Goal: Task Accomplishment & Management: Use online tool/utility

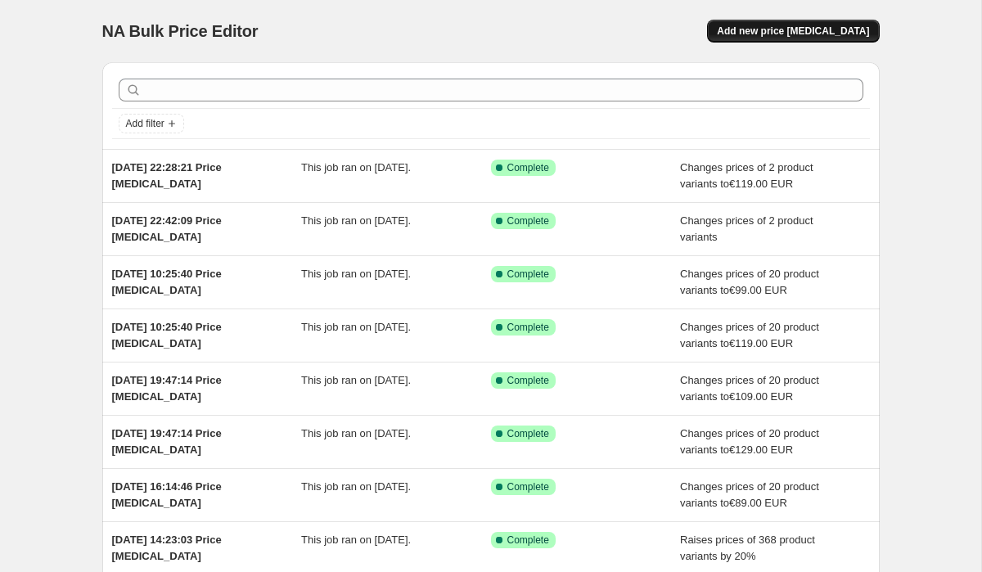
click at [794, 32] on span "Add new price [MEDICAL_DATA]" at bounding box center [793, 31] width 152 height 13
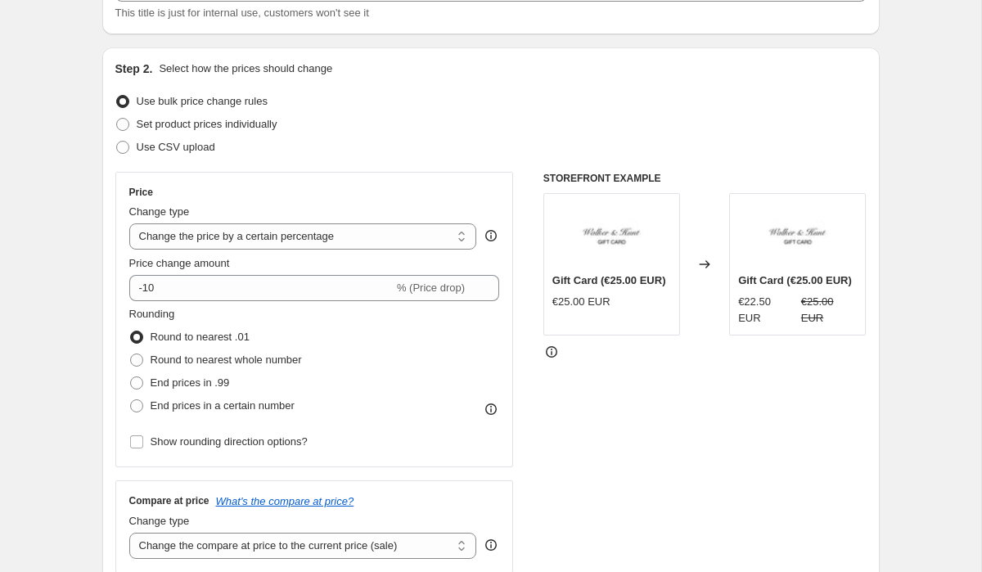
scroll to position [153, 0]
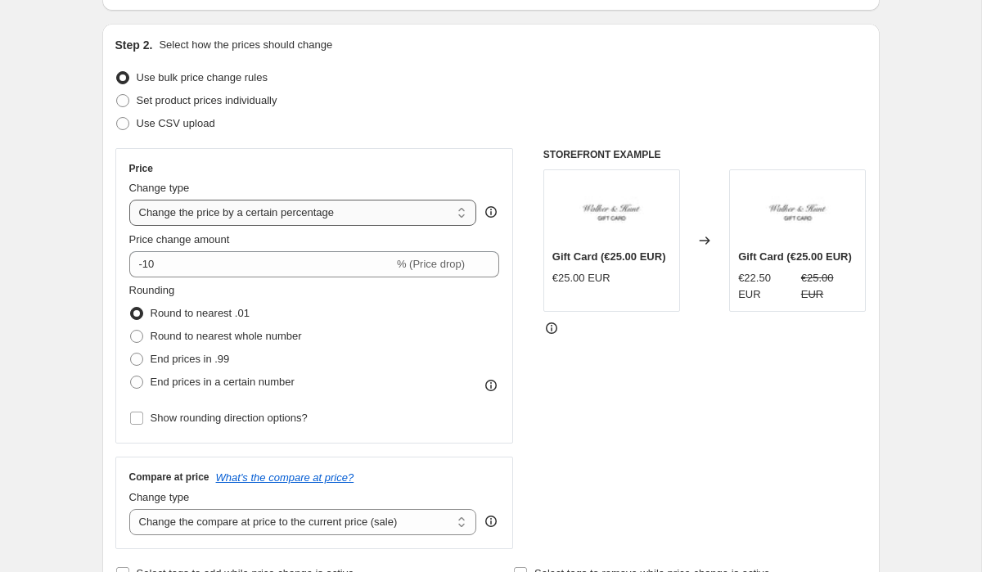
click at [180, 217] on select "Change the price to a certain amount Change the price by a certain amount Chang…" at bounding box center [303, 213] width 348 height 26
select select "bcap"
click at [129, 200] on select "Change the price to a certain amount Change the price by a certain amount Chang…" at bounding box center [303, 213] width 348 height 26
type input "-12.00"
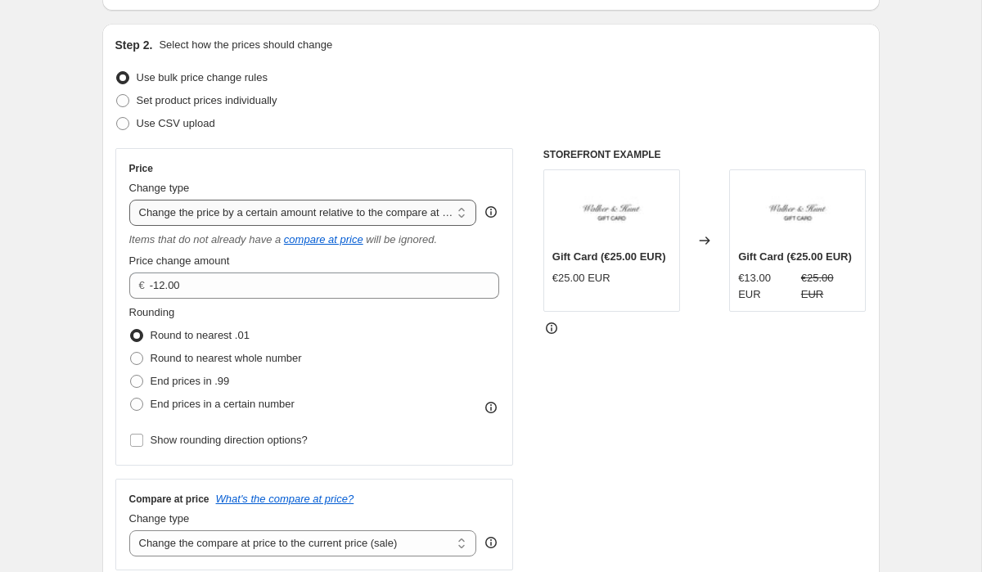
click at [231, 215] on select "Change the price to a certain amount Change the price by a certain amount Chang…" at bounding box center [303, 213] width 348 height 26
select select "pcap"
click at [129, 200] on select "Change the price to a certain amount Change the price by a certain amount Chang…" at bounding box center [303, 213] width 348 height 26
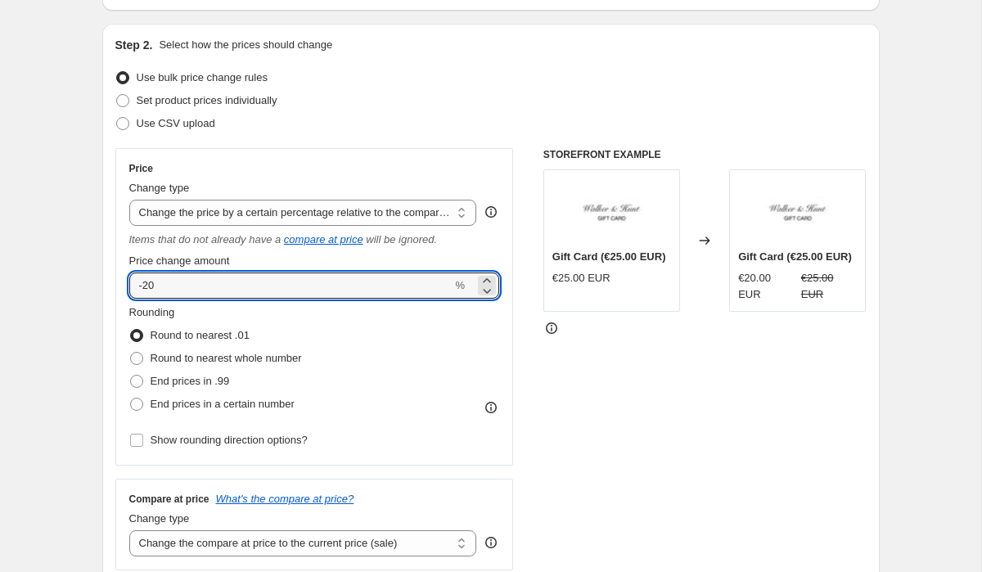
drag, startPoint x: 168, startPoint y: 289, endPoint x: 112, endPoint y: 287, distance: 55.7
click at [118, 287] on div "Price Change type Change the price to a certain amount Change the price by a ce…" at bounding box center [314, 306] width 398 height 317
type input "0"
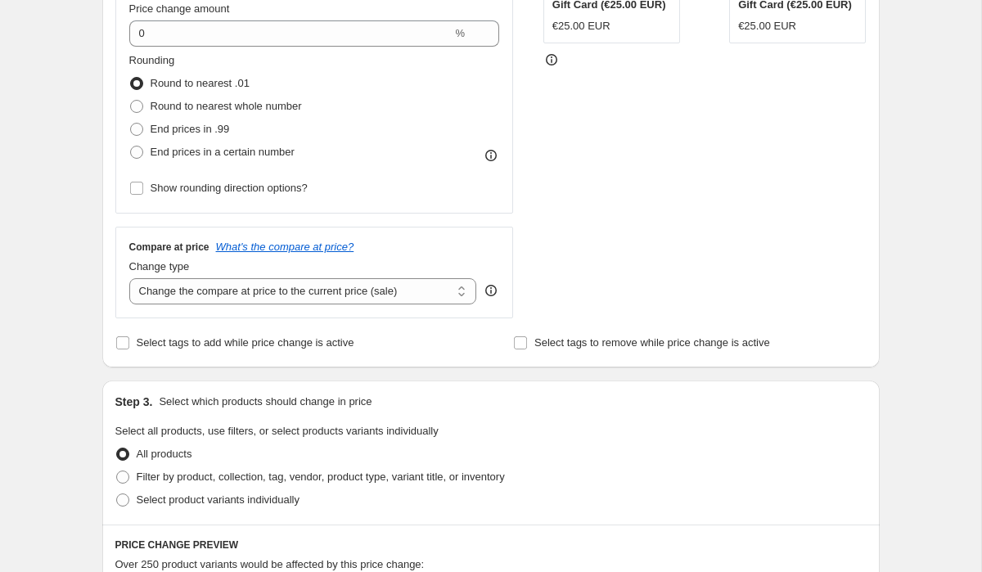
scroll to position [454, 0]
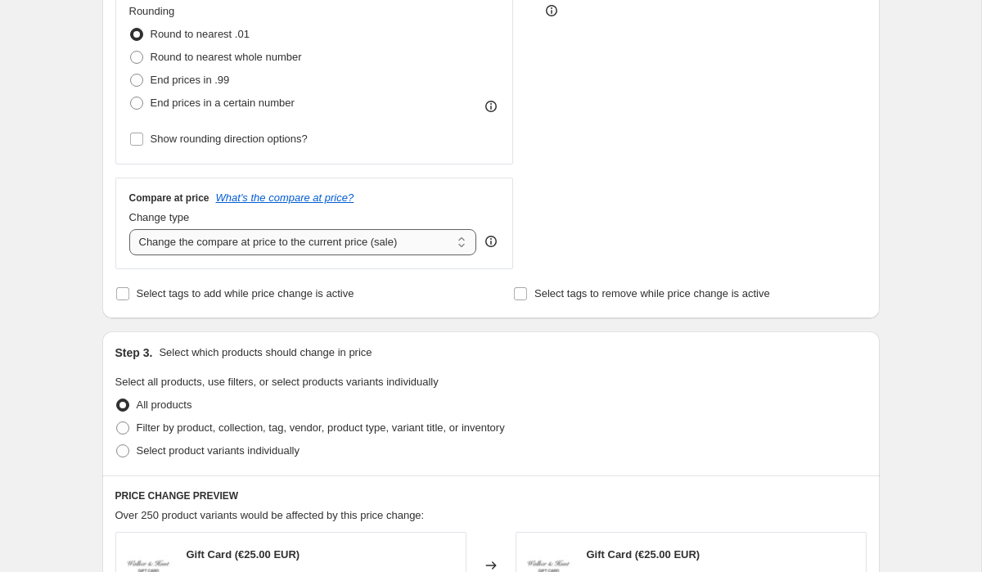
click at [195, 242] on select "Change the compare at price to the current price (sale) Change the compare at p…" at bounding box center [303, 242] width 348 height 26
select select "no_change"
click at [129, 229] on select "Change the compare at price to the current price (sale) Change the compare at p…" at bounding box center [303, 242] width 348 height 26
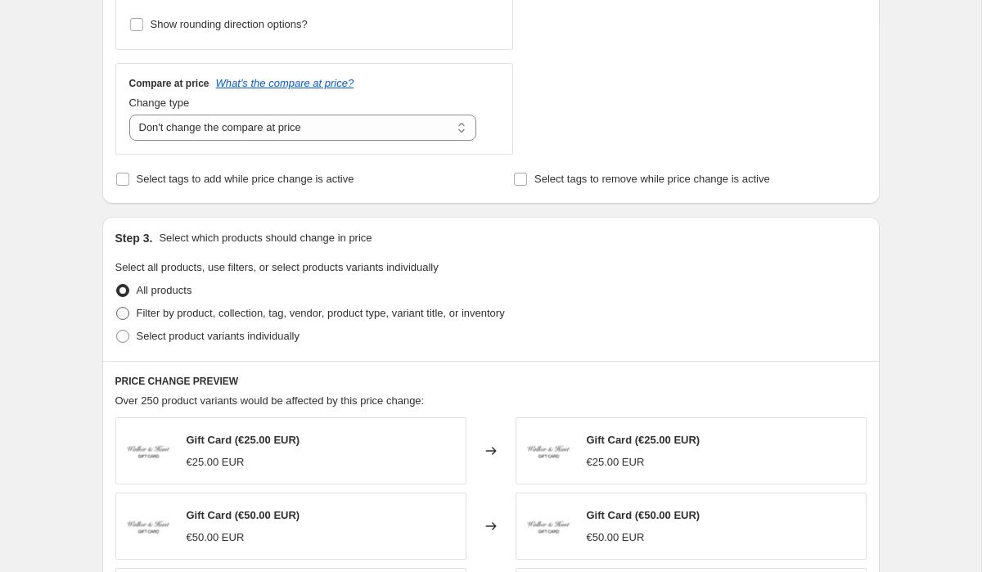
scroll to position [578, 0]
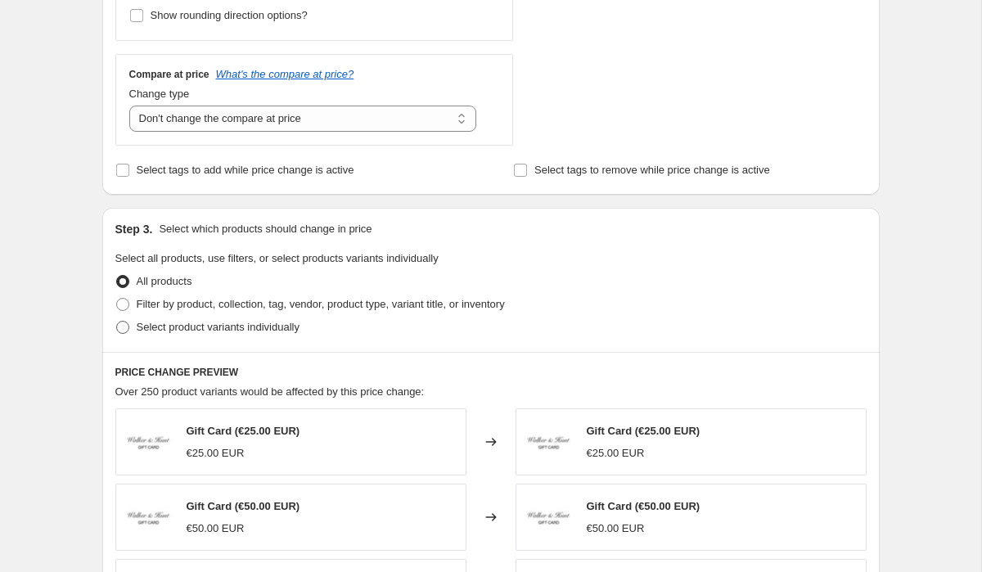
click at [124, 322] on span at bounding box center [122, 327] width 13 height 13
click at [117, 322] on input "Select product variants individually" at bounding box center [116, 321] width 1 height 1
radio input "true"
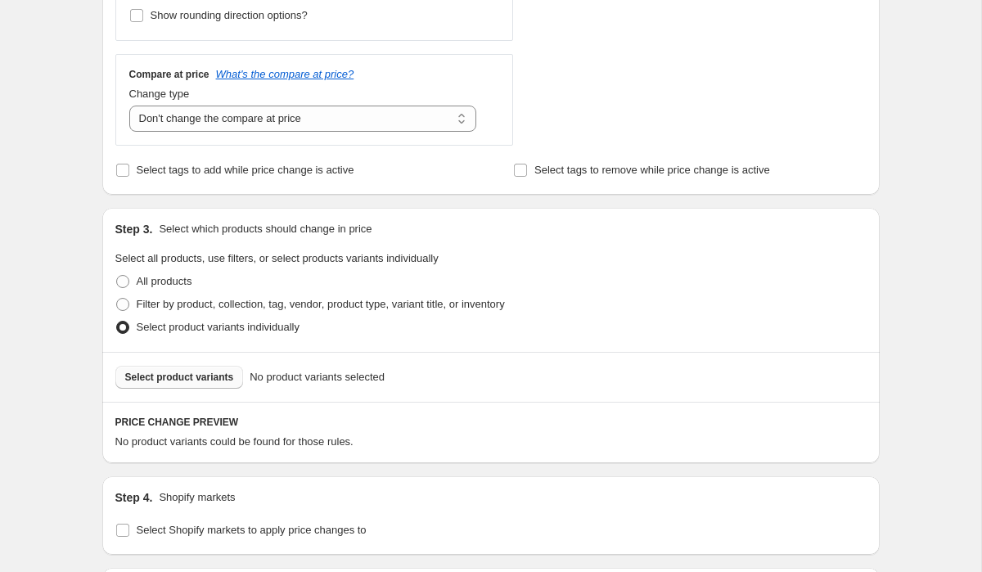
click at [187, 373] on span "Select product variants" at bounding box center [179, 377] width 109 height 13
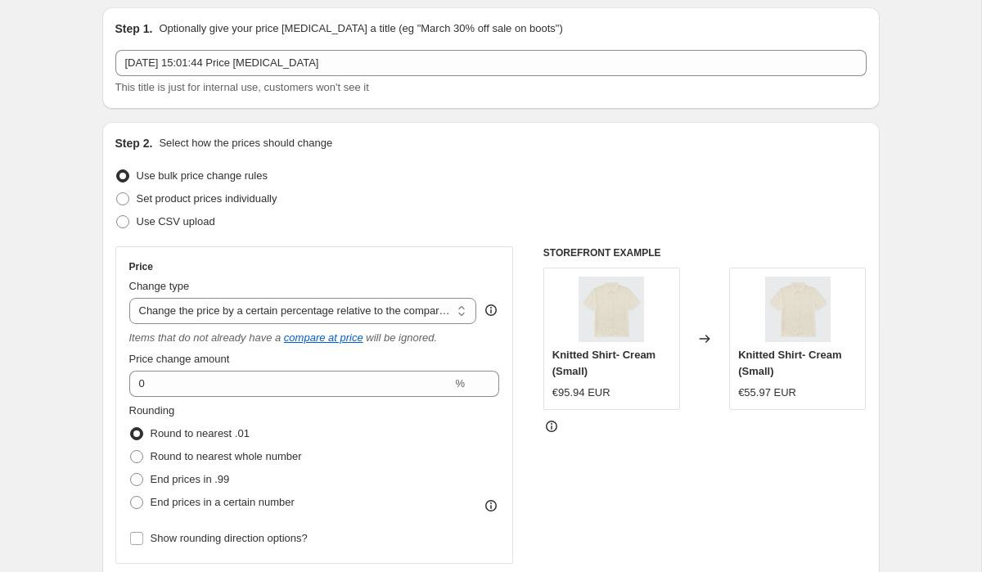
scroll to position [52, 0]
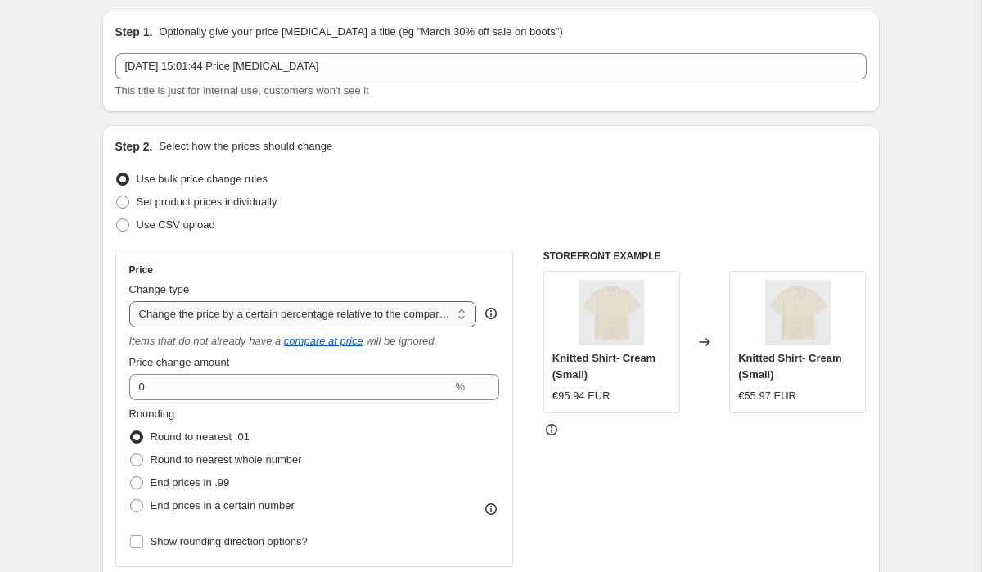
click at [209, 322] on select "Change the price to a certain amount Change the price by a certain amount Chang…" at bounding box center [303, 314] width 348 height 26
click at [129, 301] on select "Change the price to a certain amount Change the price by a certain amount Chang…" at bounding box center [303, 314] width 348 height 26
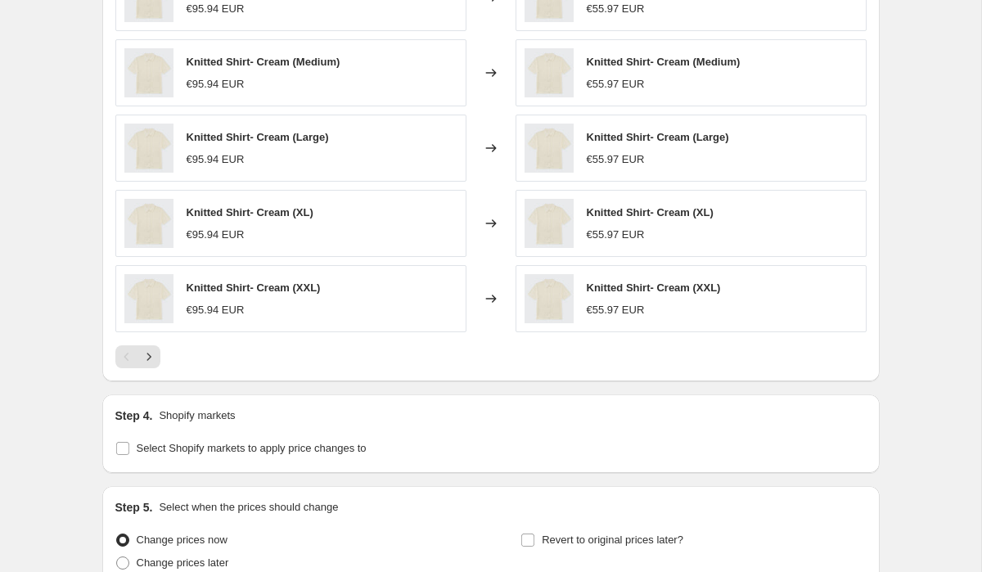
scroll to position [1227, 0]
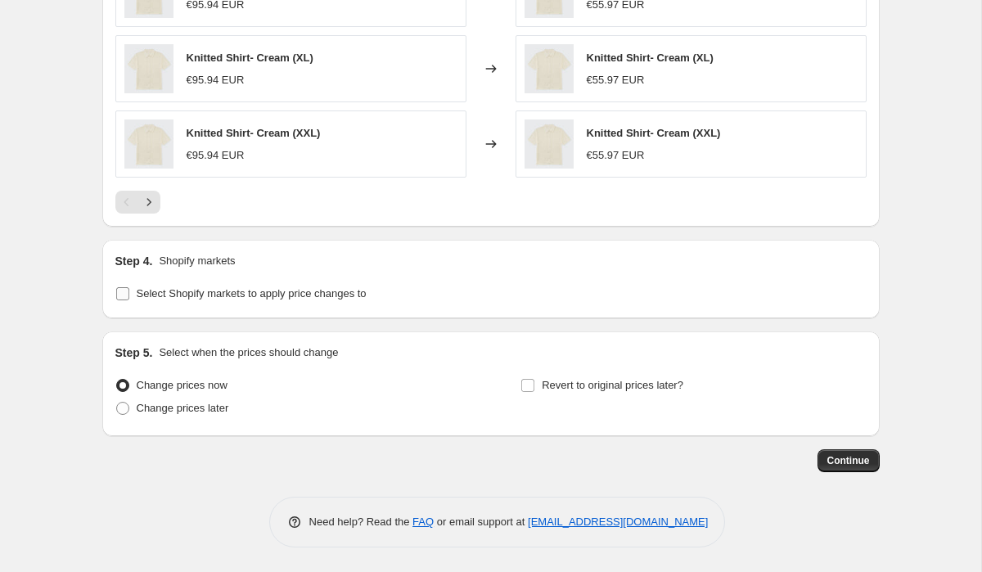
click at [124, 294] on input "Select Shopify markets to apply price changes to" at bounding box center [122, 293] width 13 height 13
checkbox input "true"
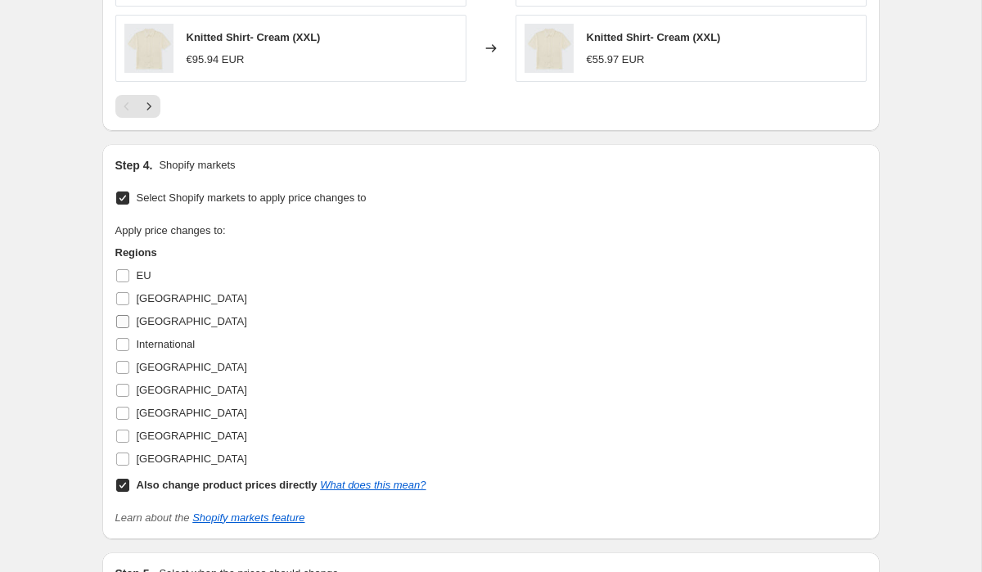
scroll to position [1343, 0]
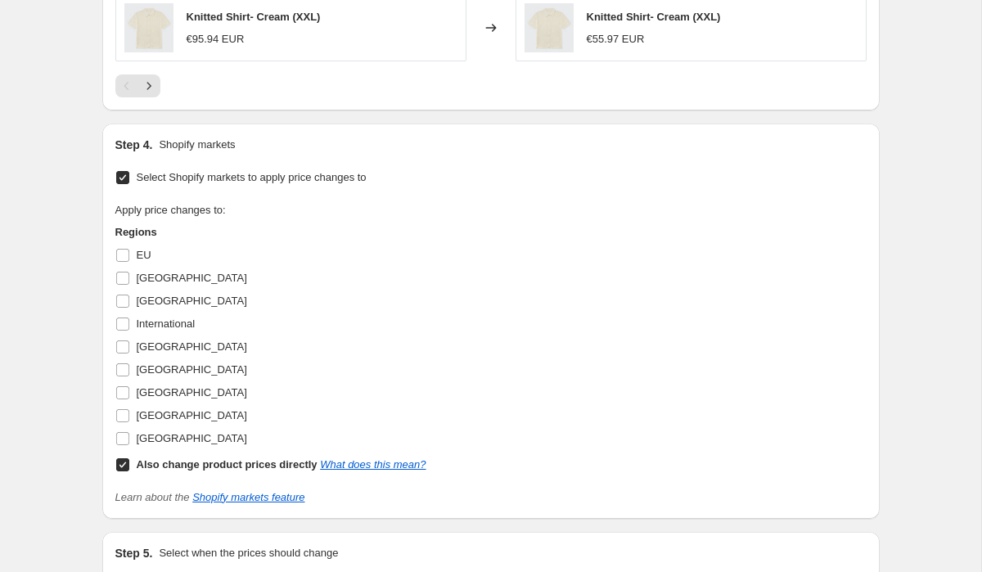
click at [118, 462] on input "Also change product prices directly What does this mean?" at bounding box center [122, 464] width 13 height 13
checkbox input "false"
click at [119, 423] on label "[GEOGRAPHIC_DATA]" at bounding box center [181, 415] width 132 height 23
click at [119, 422] on input "[GEOGRAPHIC_DATA]" at bounding box center [122, 415] width 13 height 13
checkbox input "true"
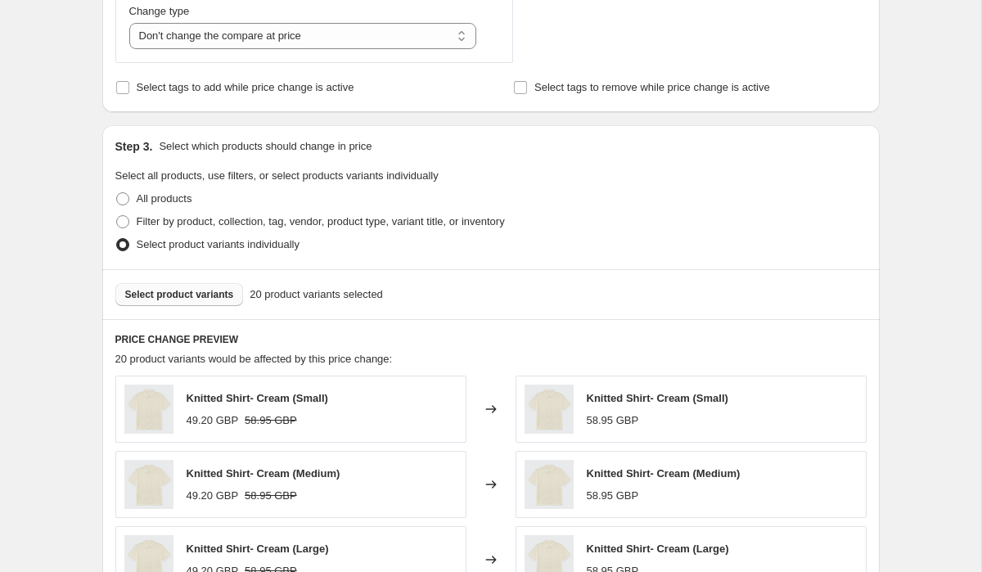
scroll to position [768, 0]
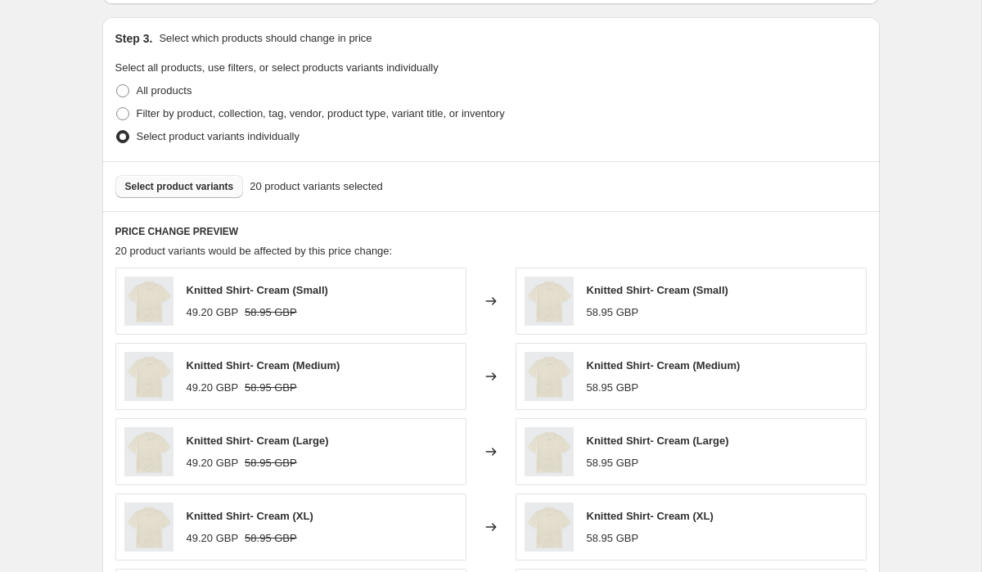
click at [160, 193] on button "Select product variants" at bounding box center [179, 186] width 128 height 23
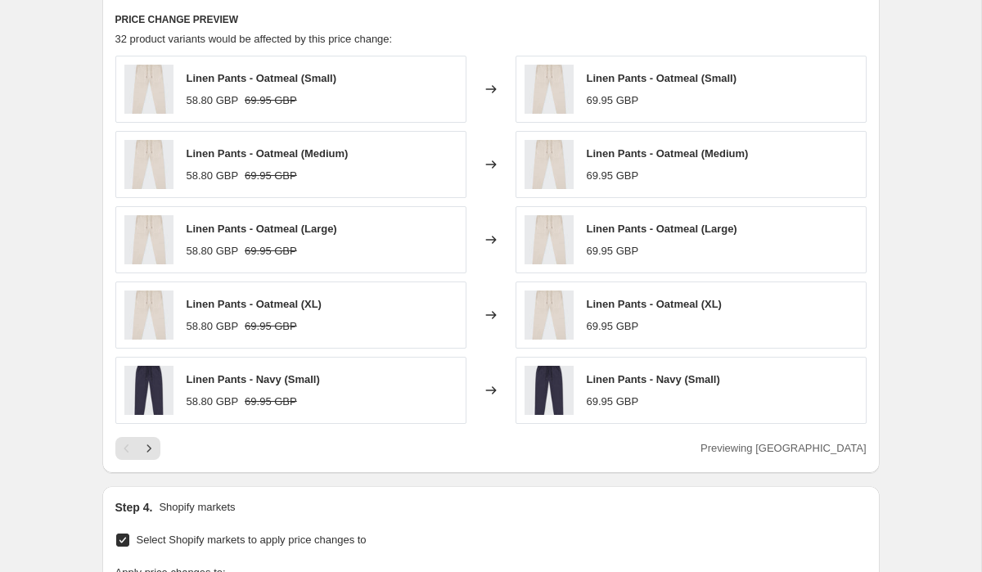
scroll to position [996, 0]
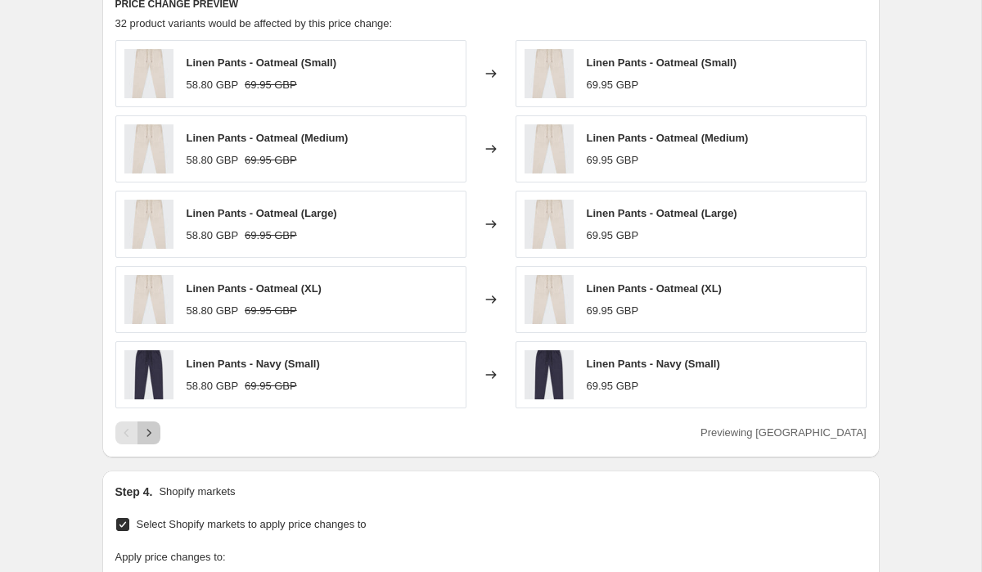
click at [155, 433] on icon "Next" at bounding box center [149, 433] width 16 height 16
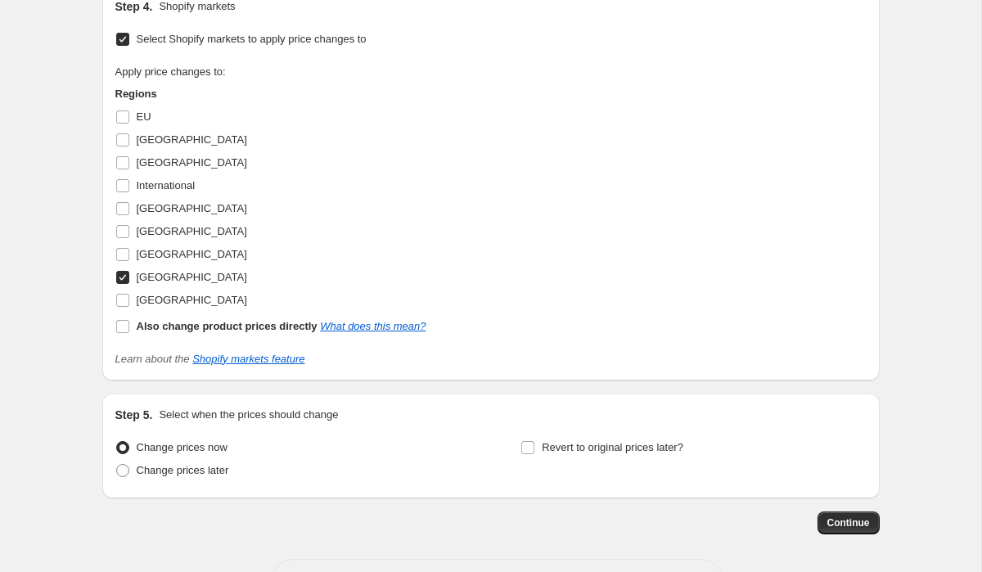
scroll to position [1543, 0]
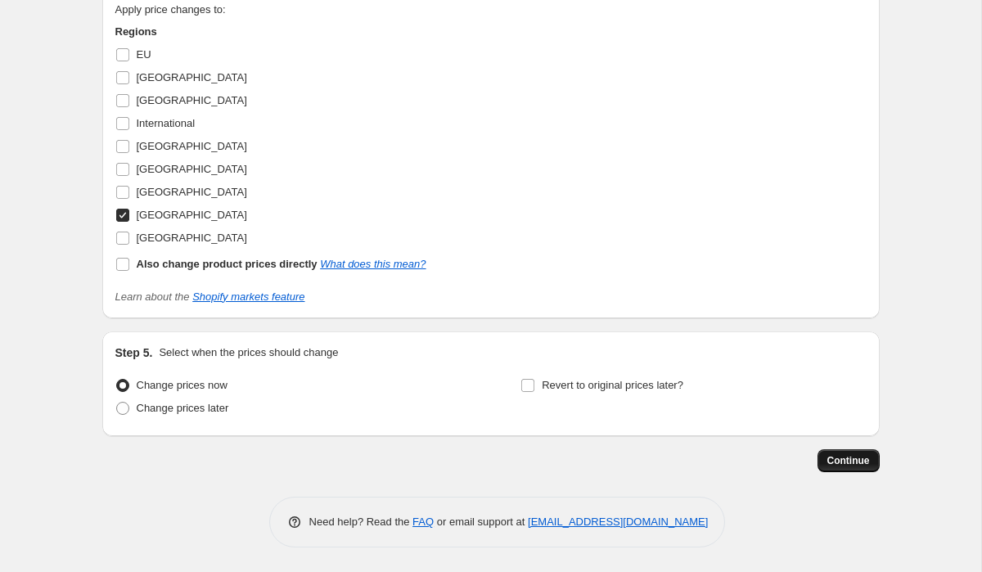
click at [849, 465] on span "Continue" at bounding box center [848, 460] width 43 height 13
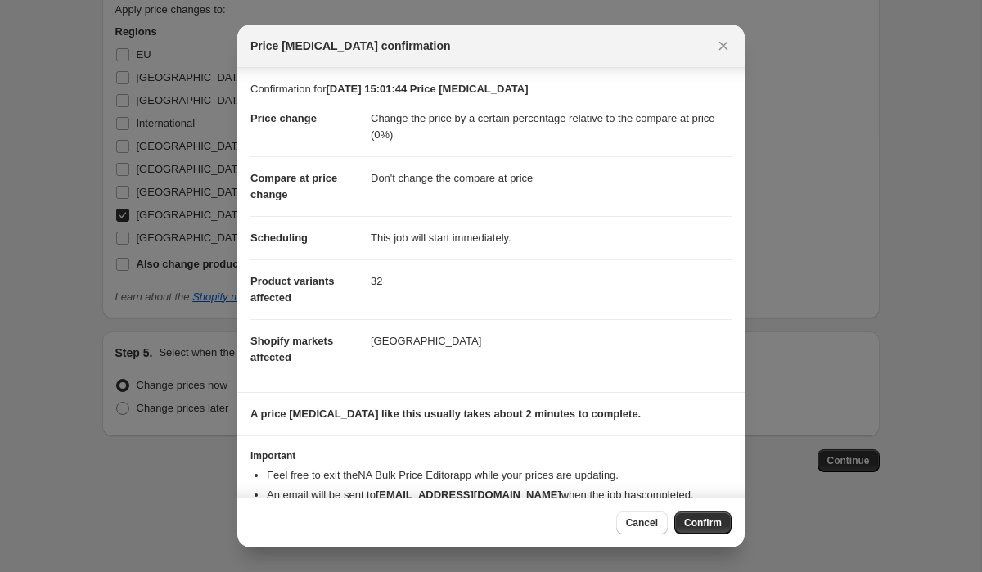
scroll to position [58, 0]
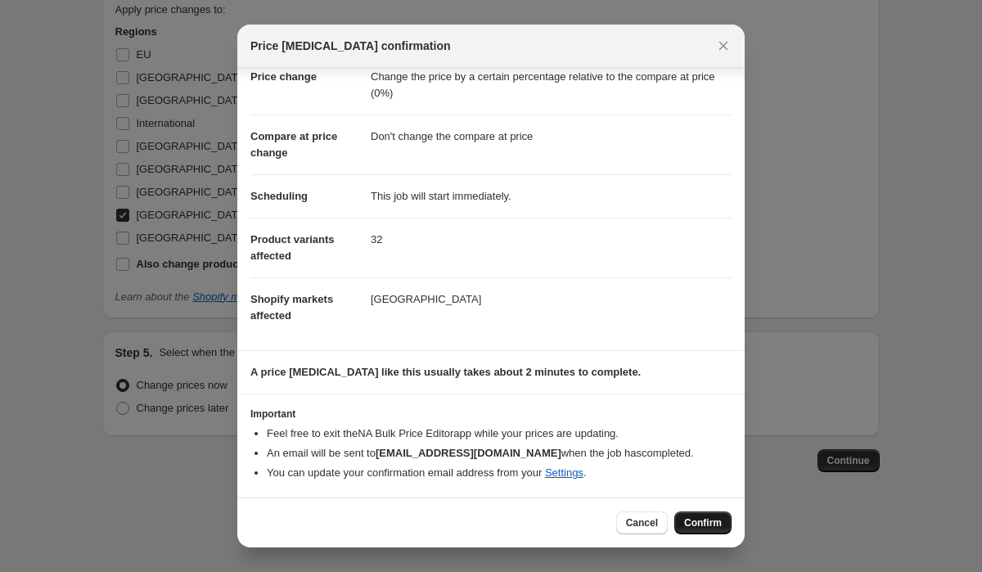
click at [711, 533] on button "Confirm" at bounding box center [702, 522] width 57 height 23
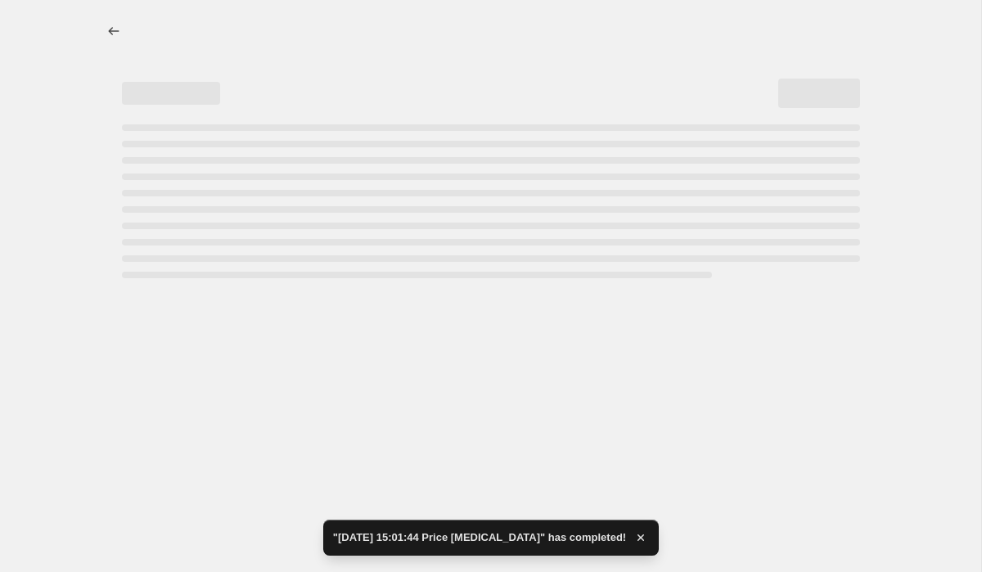
select select "pcap"
select select "no_change"
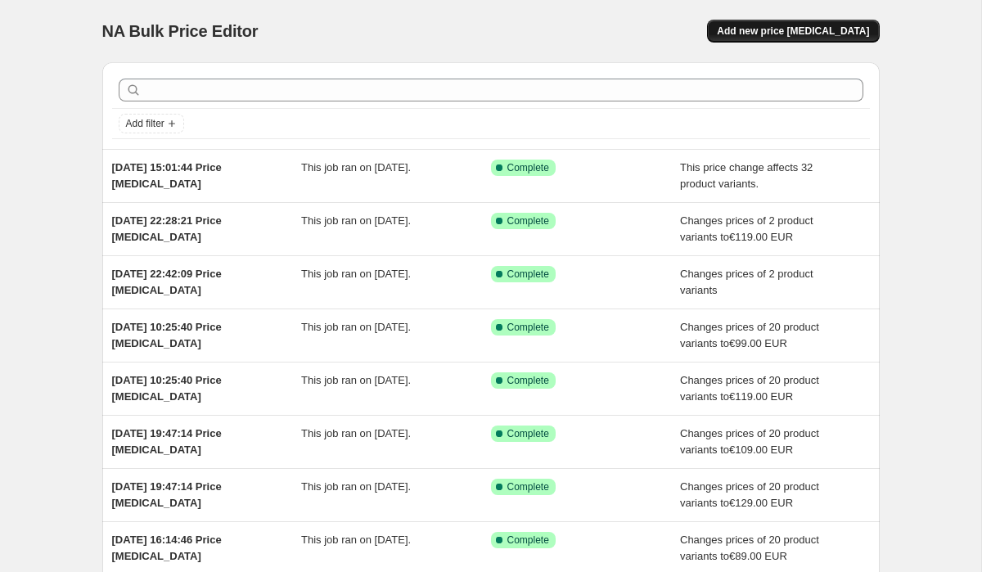
click at [760, 36] on span "Add new price [MEDICAL_DATA]" at bounding box center [793, 31] width 152 height 13
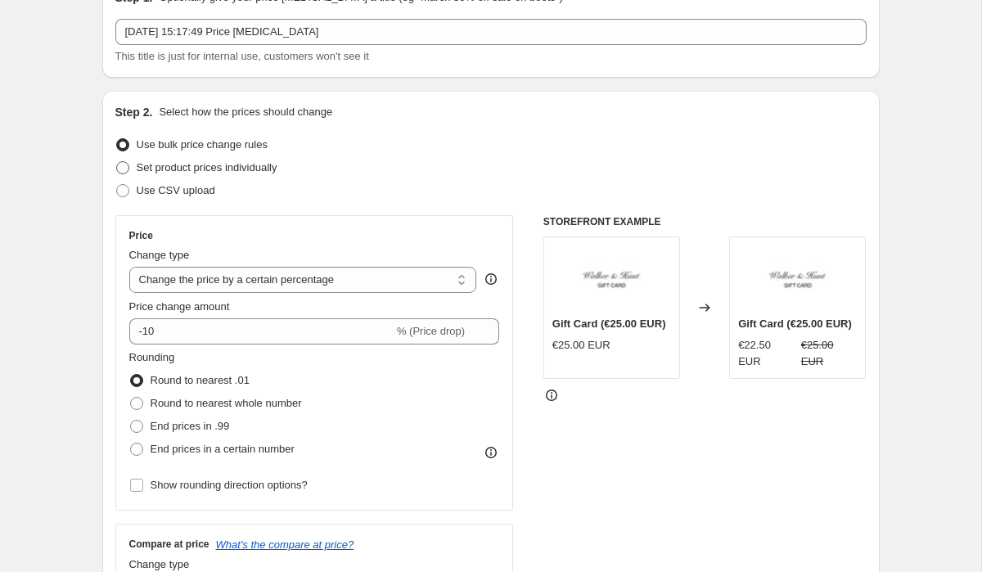
scroll to position [148, 0]
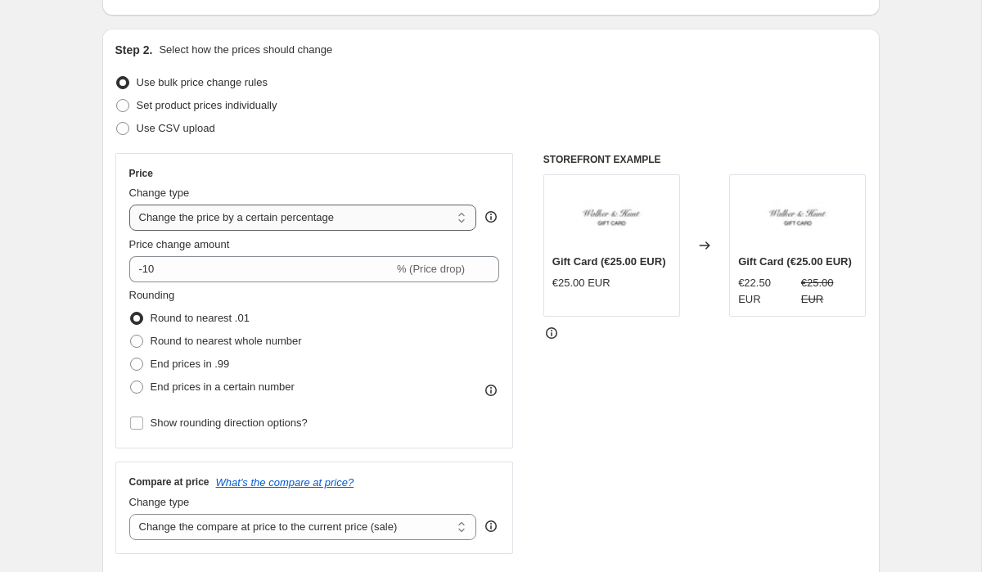
click at [192, 223] on select "Change the price to a certain amount Change the price by a certain amount Chang…" at bounding box center [303, 218] width 348 height 26
click at [129, 205] on select "Change the price to a certain amount Change the price by a certain amount Chang…" at bounding box center [303, 218] width 348 height 26
click at [182, 218] on select "Change the price to a certain amount Change the price by a certain amount Chang…" at bounding box center [303, 218] width 348 height 26
select select "to"
click at [129, 205] on select "Change the price to a certain amount Change the price by a certain amount Chang…" at bounding box center [303, 218] width 348 height 26
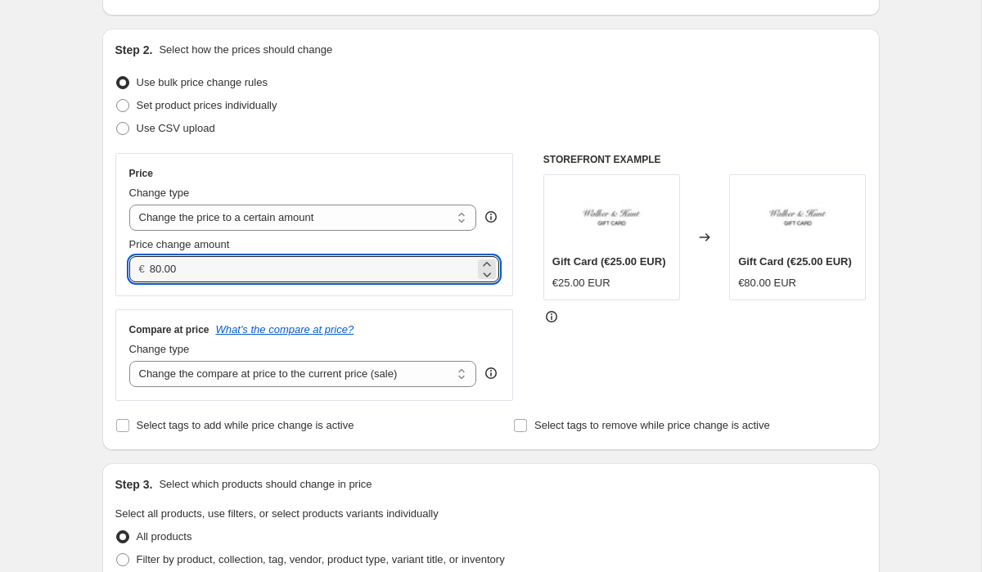
drag, startPoint x: 197, startPoint y: 264, endPoint x: 131, endPoint y: 262, distance: 66.3
click at [138, 262] on div "€ 80.00" at bounding box center [314, 269] width 371 height 26
type input "79.00"
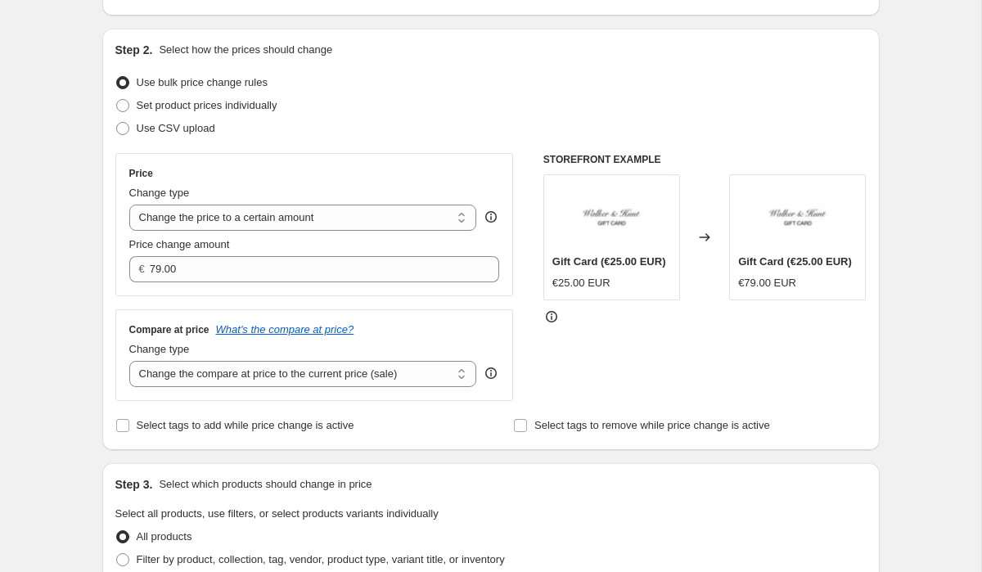
scroll to position [244, 0]
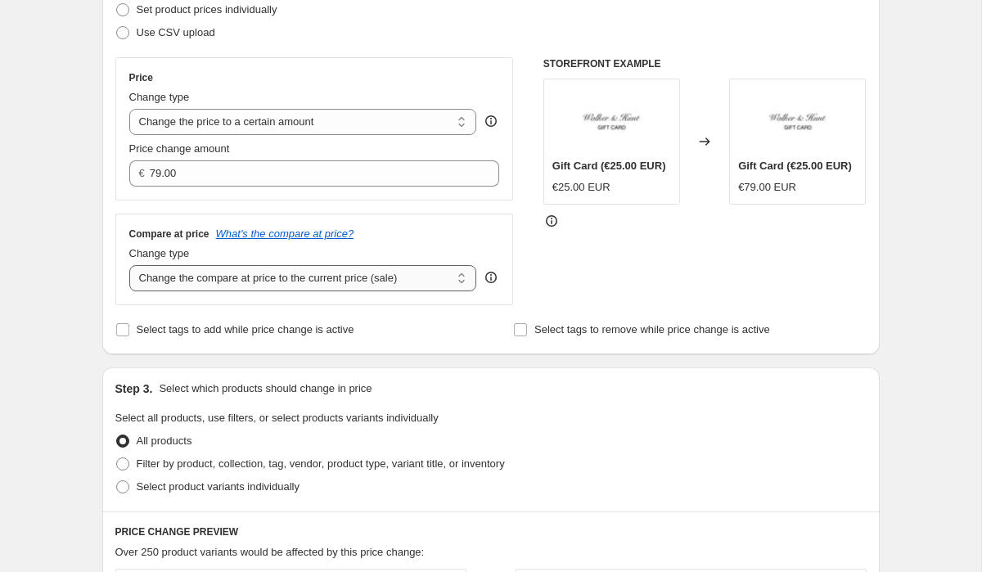
click at [191, 281] on select "Change the compare at price to the current price (sale) Change the compare at p…" at bounding box center [303, 278] width 348 height 26
select select "to"
click at [129, 265] on select "Change the compare at price to the current price (sale) Change the compare at p…" at bounding box center [303, 278] width 348 height 26
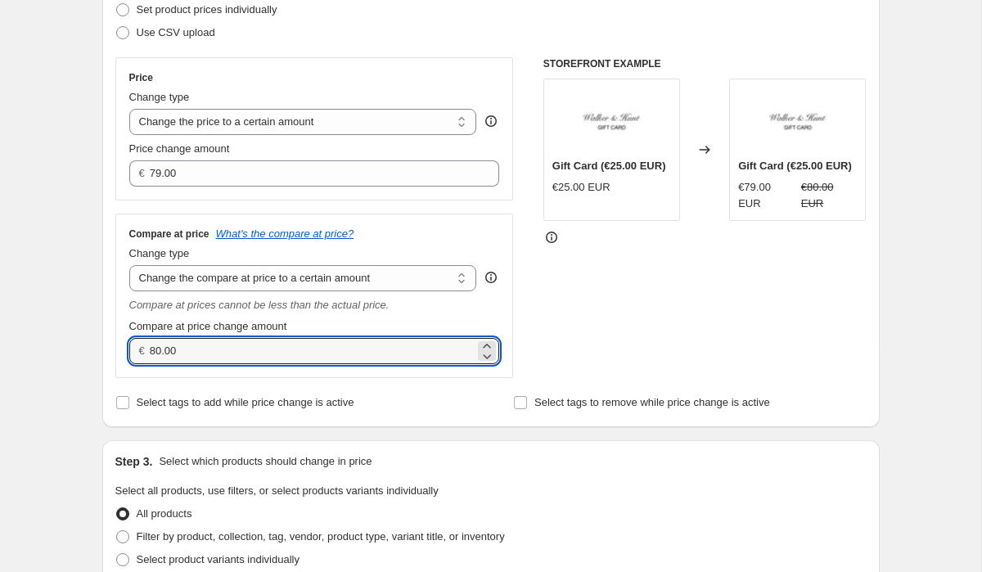
drag, startPoint x: 201, startPoint y: 349, endPoint x: 121, endPoint y: 343, distance: 80.4
click at [131, 343] on div "€ 80.00" at bounding box center [314, 351] width 371 height 26
type input "79.00"
click at [45, 307] on div "Create new price change job. This page is ready Create new price change job Dra…" at bounding box center [490, 579] width 981 height 1647
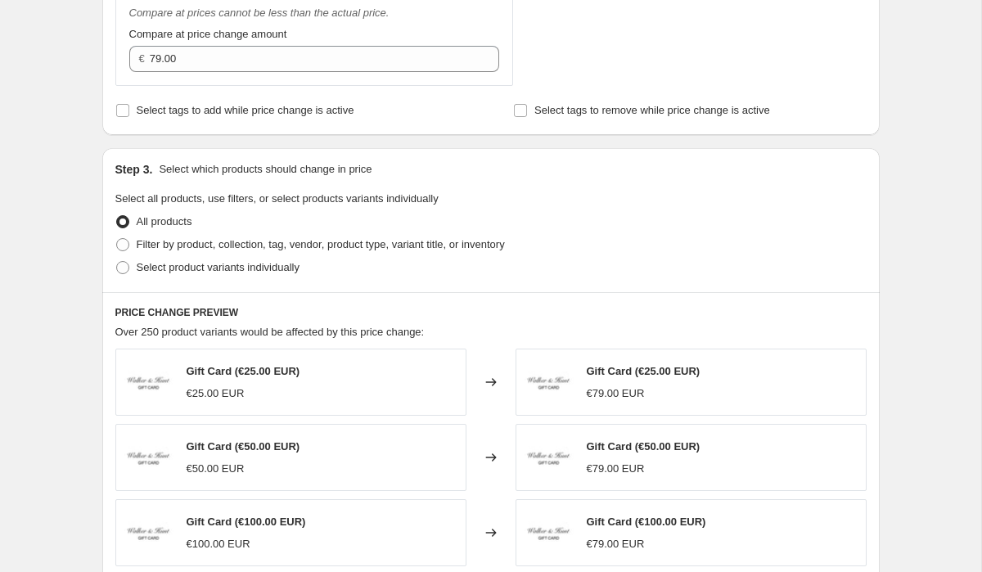
scroll to position [544, 0]
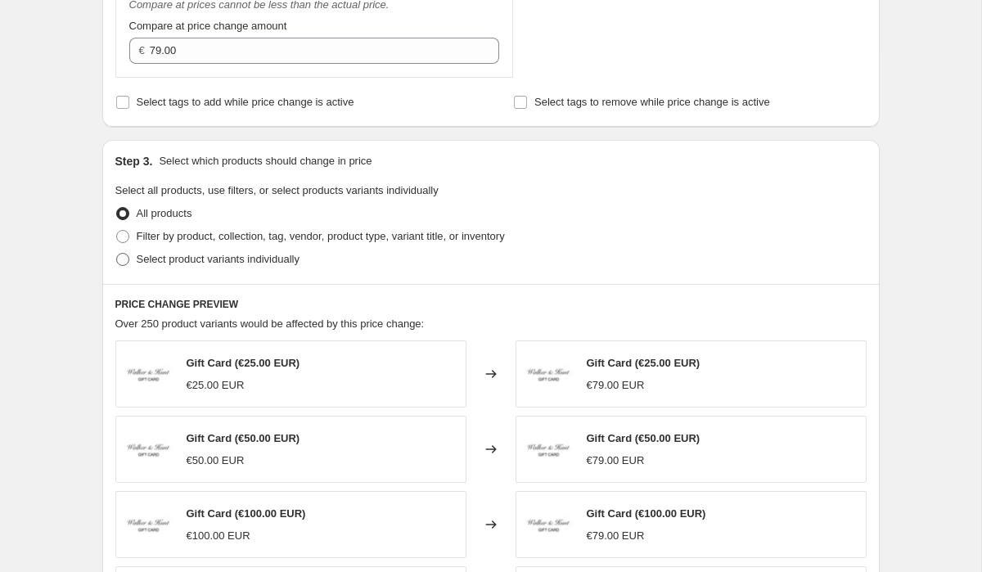
click at [124, 254] on span at bounding box center [122, 259] width 13 height 13
click at [117, 254] on input "Select product variants individually" at bounding box center [116, 253] width 1 height 1
radio input "true"
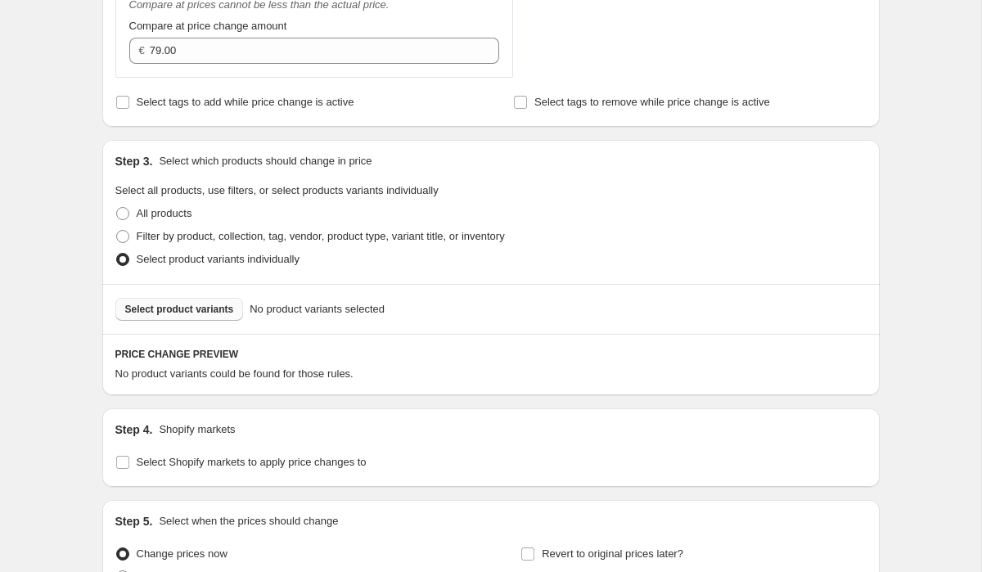
click at [198, 310] on span "Select product variants" at bounding box center [179, 309] width 109 height 13
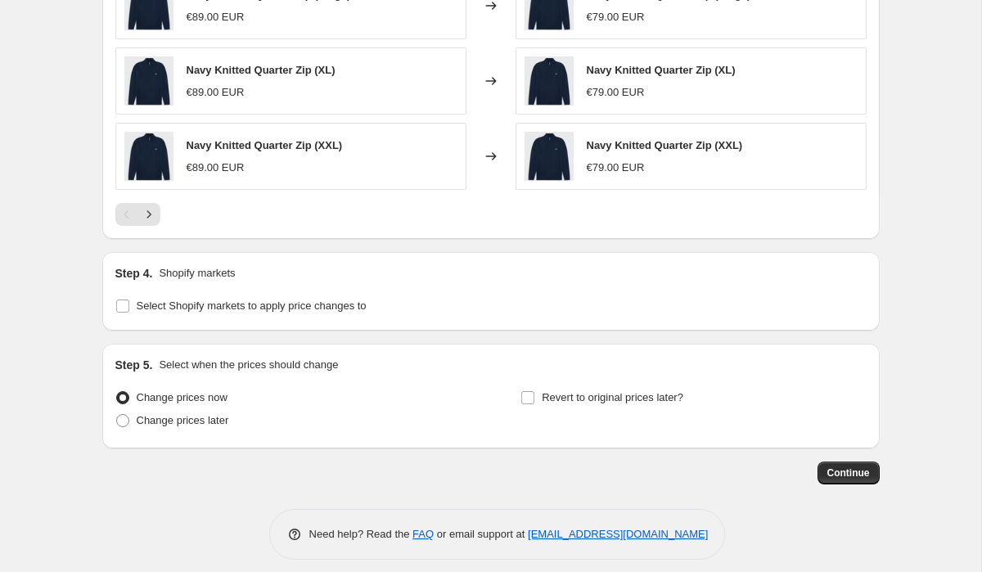
scroll to position [1125, 0]
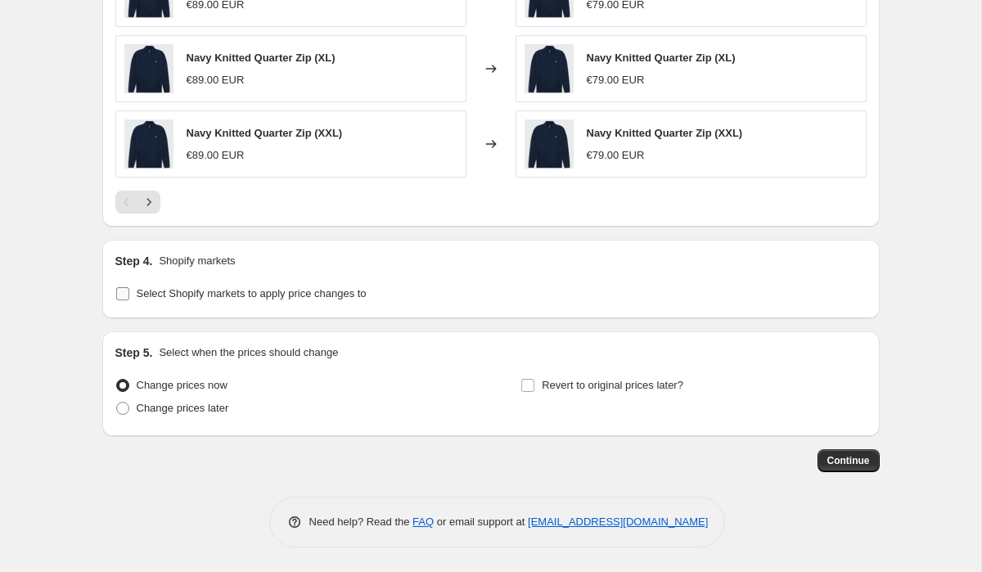
click at [127, 295] on input "Select Shopify markets to apply price changes to" at bounding box center [122, 293] width 13 height 13
checkbox input "true"
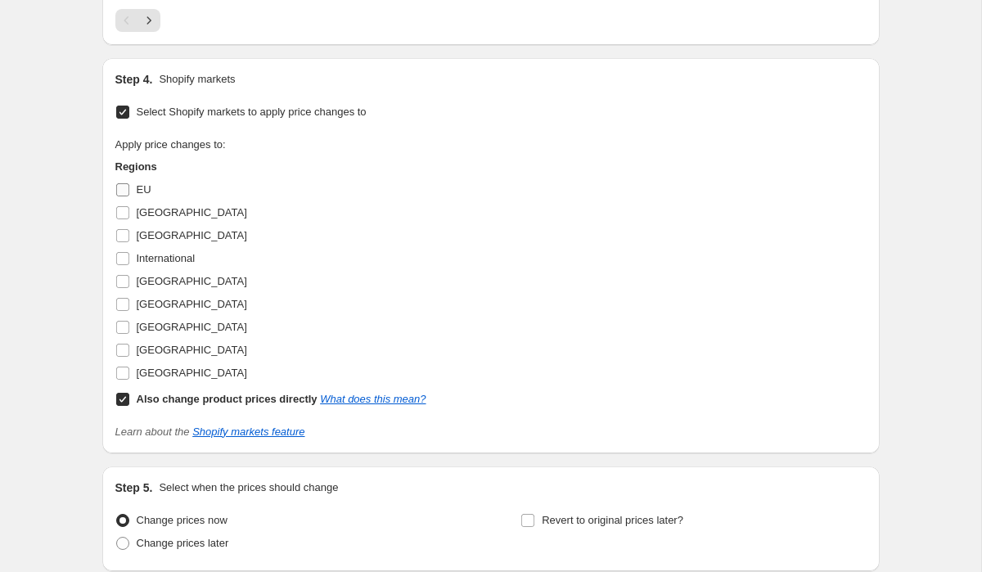
scroll to position [1344, 0]
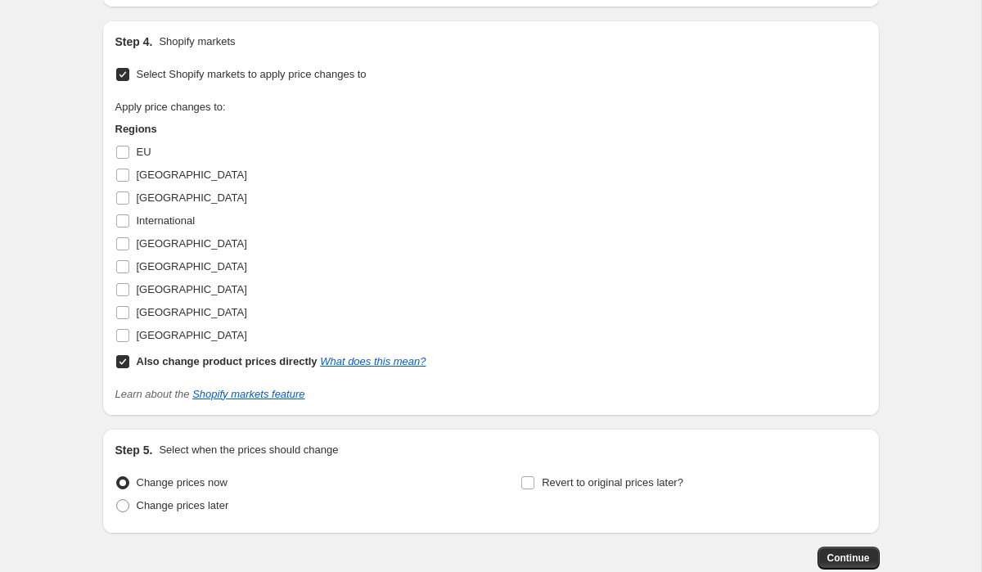
click at [124, 366] on input "Also change product prices directly What does this mean?" at bounding box center [122, 361] width 13 height 13
checkbox input "false"
click at [130, 314] on label "[GEOGRAPHIC_DATA]" at bounding box center [181, 312] width 132 height 23
click at [129, 314] on input "[GEOGRAPHIC_DATA]" at bounding box center [122, 312] width 13 height 13
checkbox input "true"
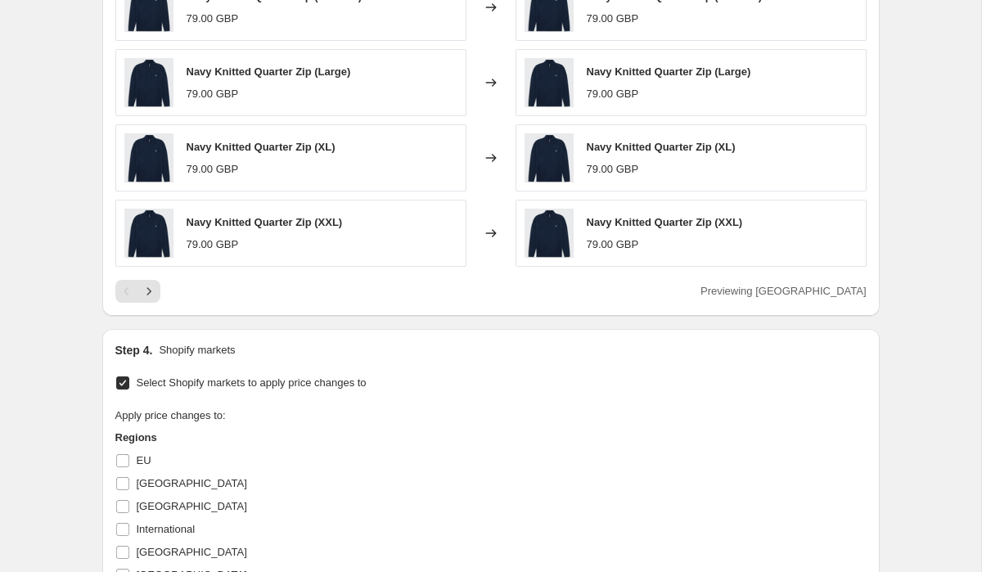
scroll to position [945, 0]
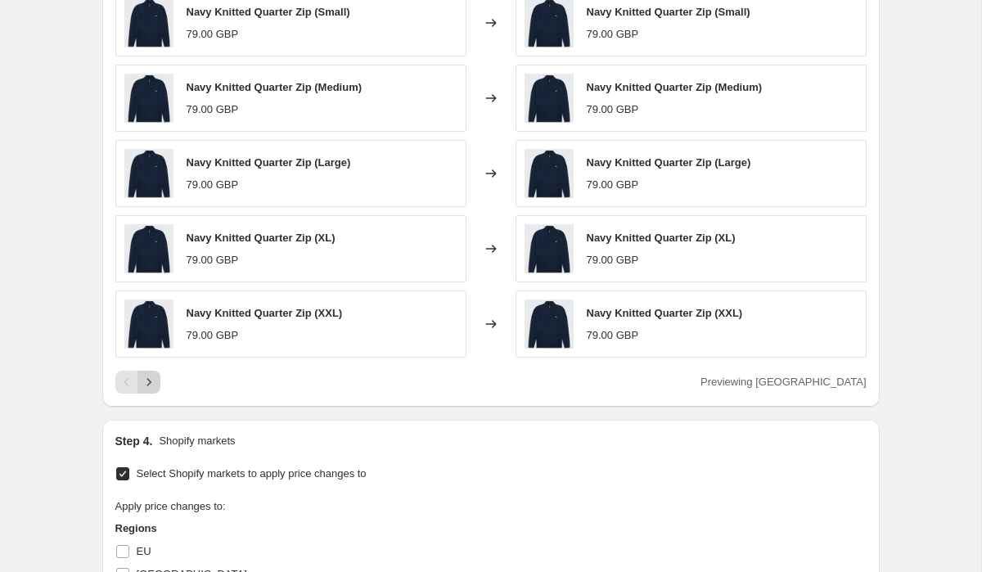
click at [153, 382] on icon "Next" at bounding box center [149, 382] width 16 height 16
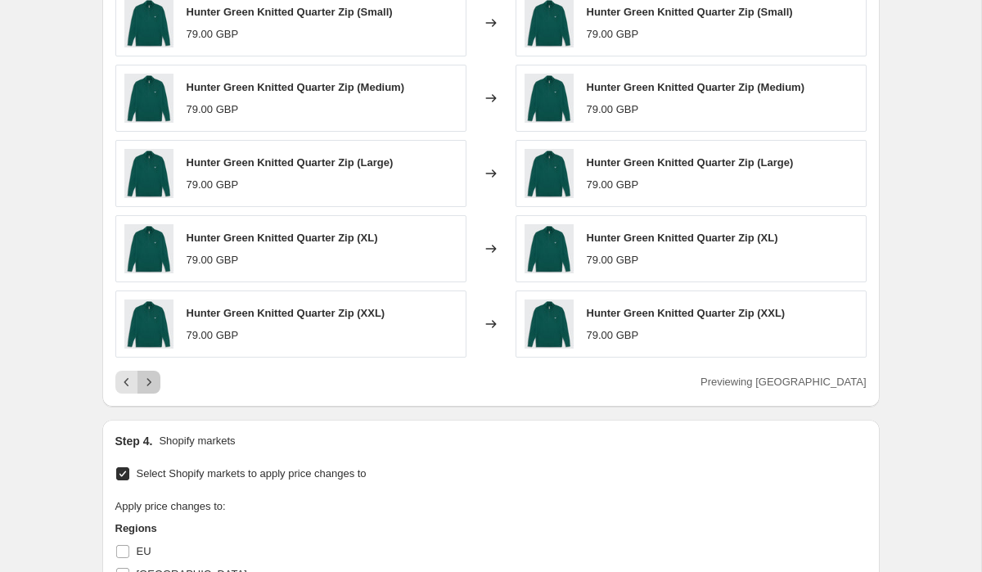
click at [153, 382] on icon "Next" at bounding box center [149, 382] width 16 height 16
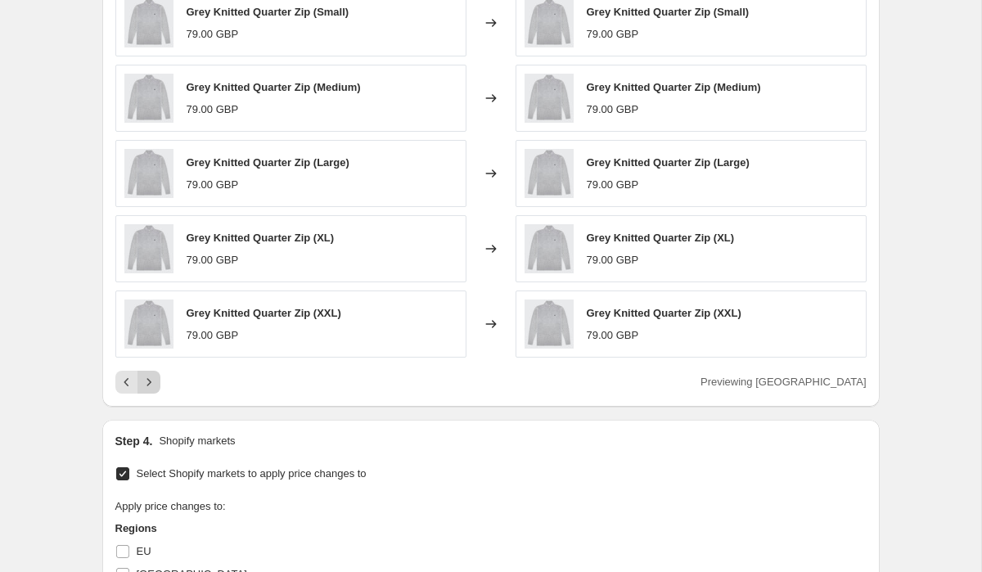
click at [153, 382] on icon "Next" at bounding box center [149, 382] width 16 height 16
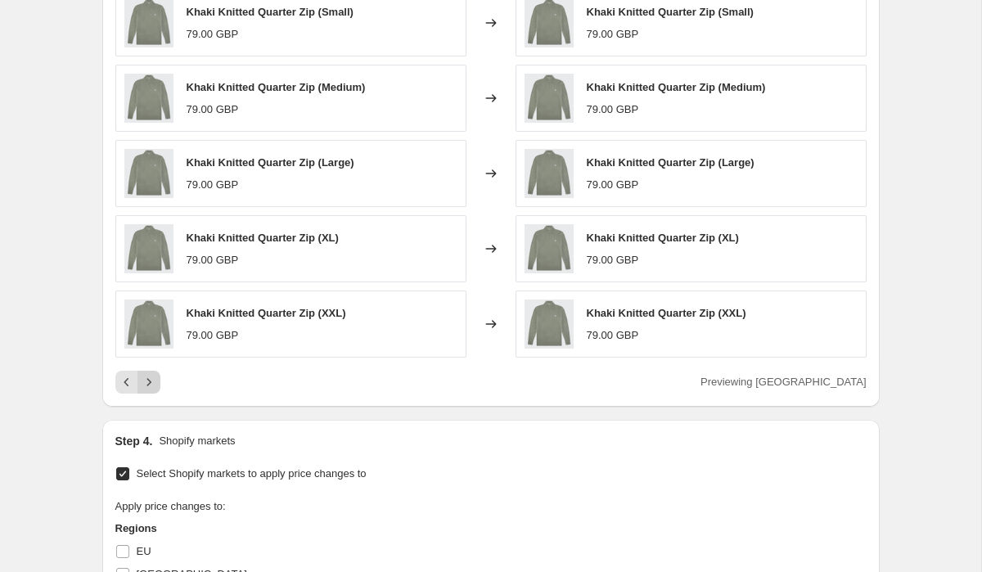
click at [153, 382] on icon "Next" at bounding box center [149, 382] width 16 height 16
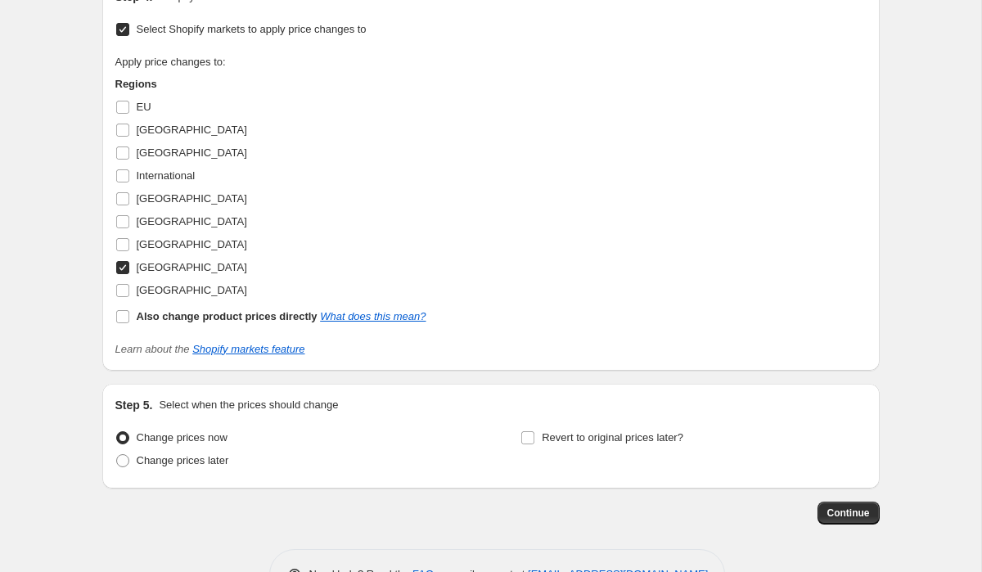
scroll to position [1442, 0]
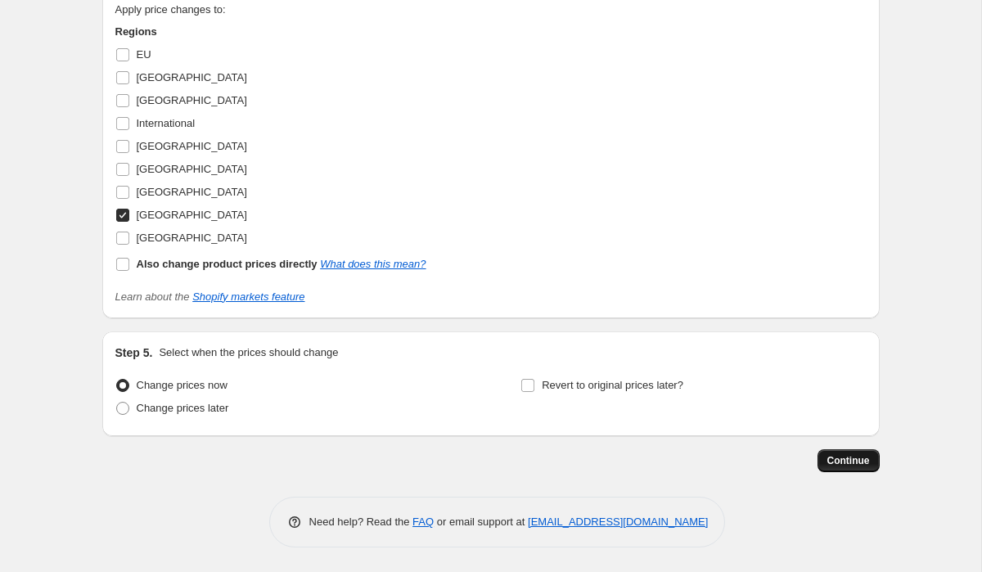
click at [849, 465] on span "Continue" at bounding box center [848, 460] width 43 height 13
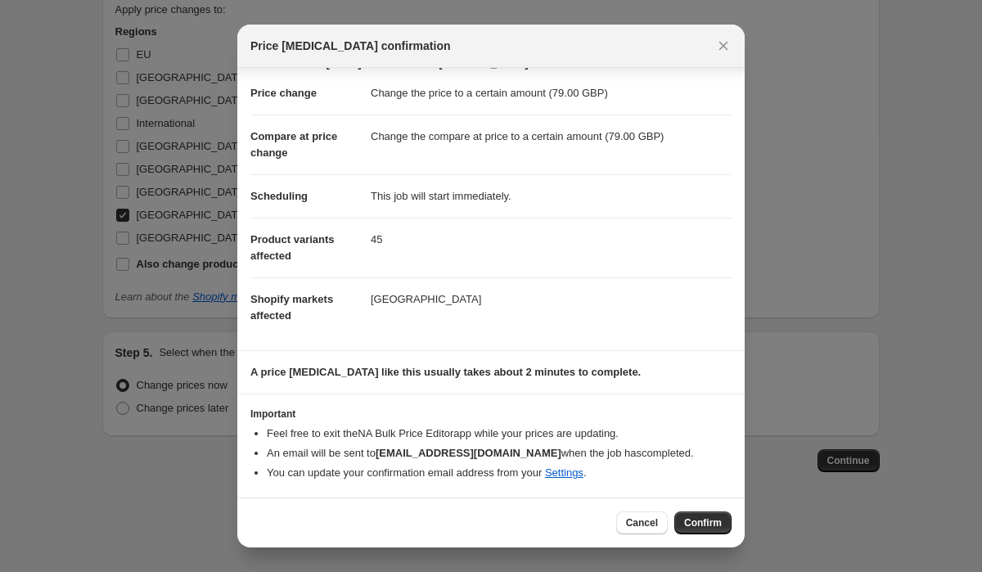
scroll to position [42, 0]
click at [713, 526] on span "Confirm" at bounding box center [703, 522] width 38 height 13
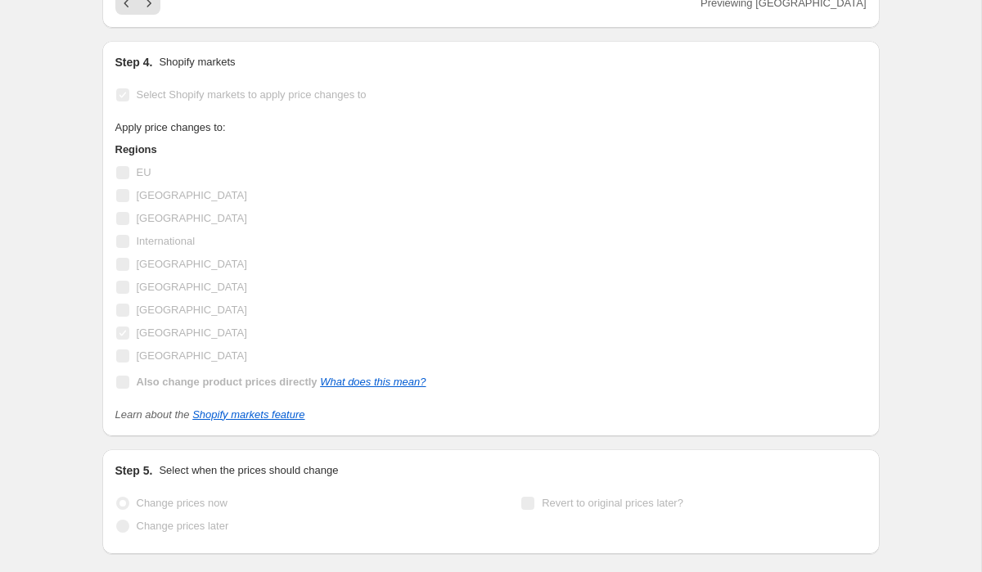
scroll to position [1484, 0]
